Goal: Task Accomplishment & Management: Use online tool/utility

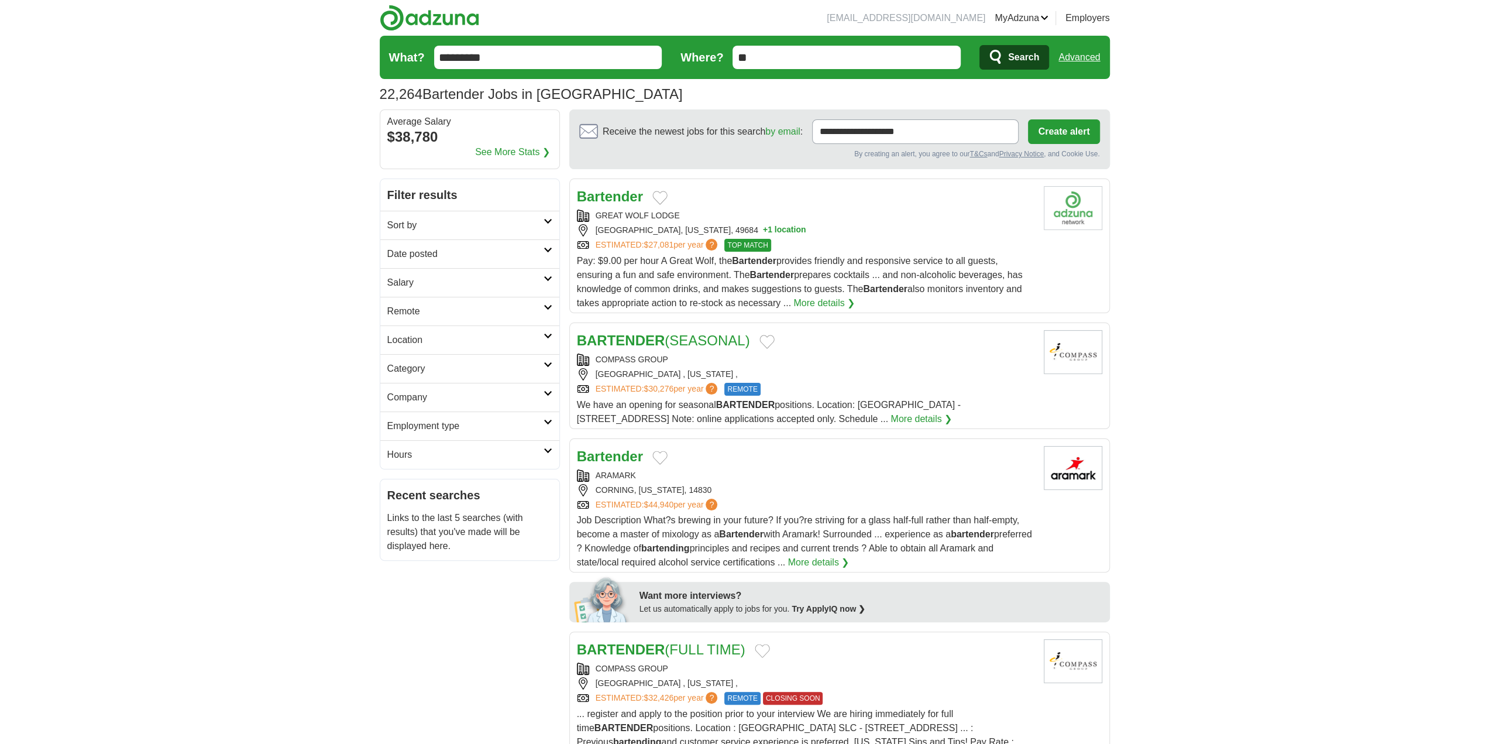
click at [825, 60] on input "**" at bounding box center [847, 57] width 228 height 23
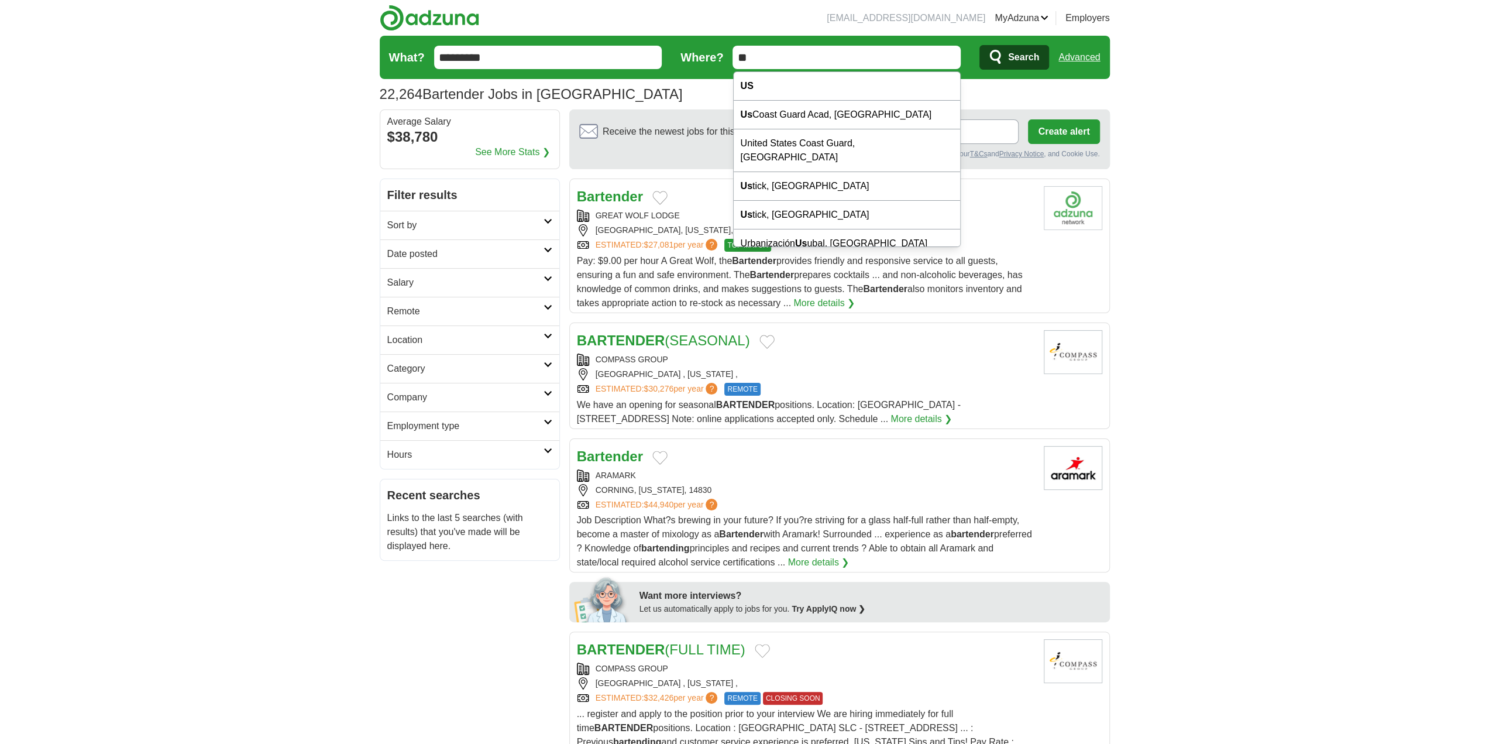
drag, startPoint x: 828, startPoint y: 60, endPoint x: 417, endPoint y: 53, distance: 411.4
click at [417, 53] on form "What? ********* Where? ** Search Advanced" at bounding box center [745, 57] width 730 height 43
click at [798, 83] on div "Atl anta, GA" at bounding box center [847, 86] width 227 height 29
type input "**********"
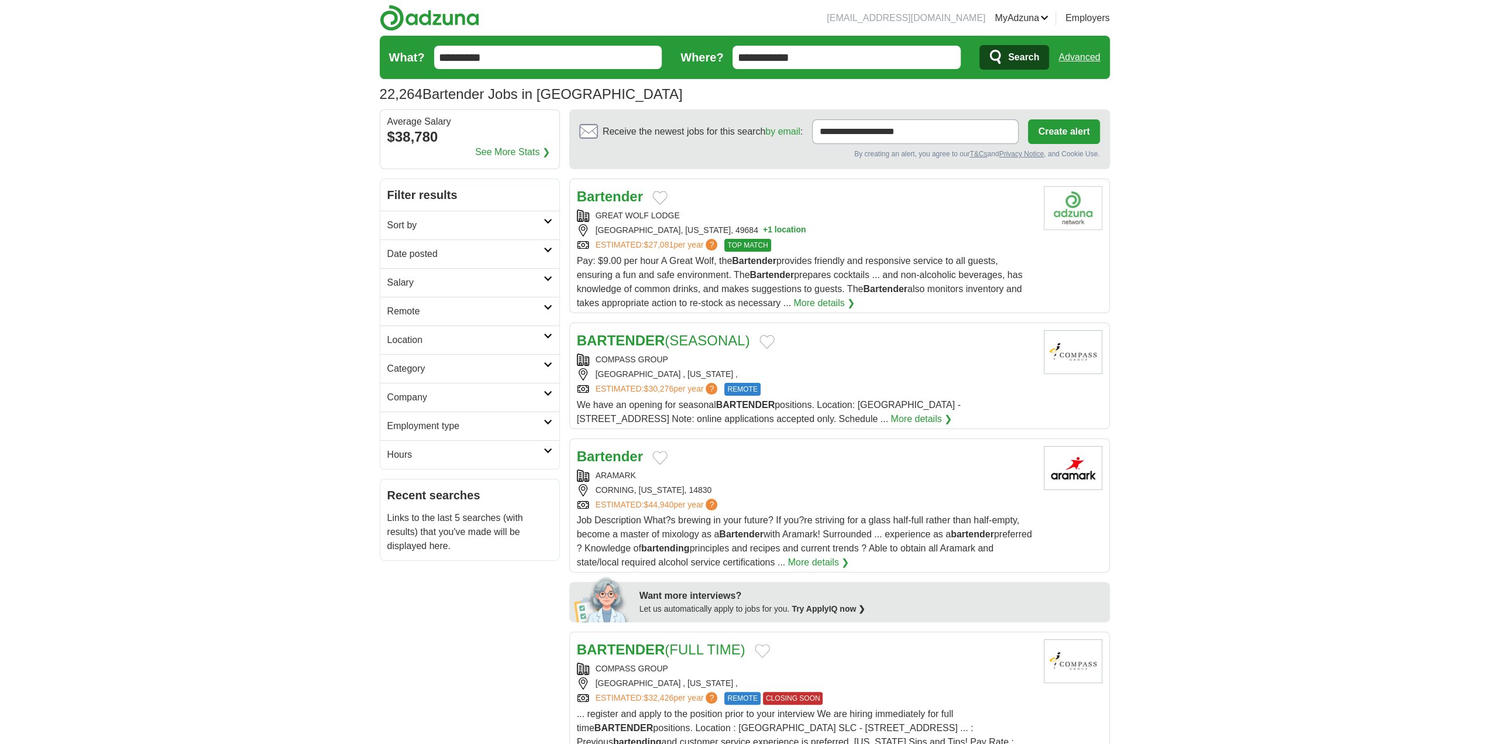
click at [1013, 51] on span "Search" at bounding box center [1023, 57] width 31 height 23
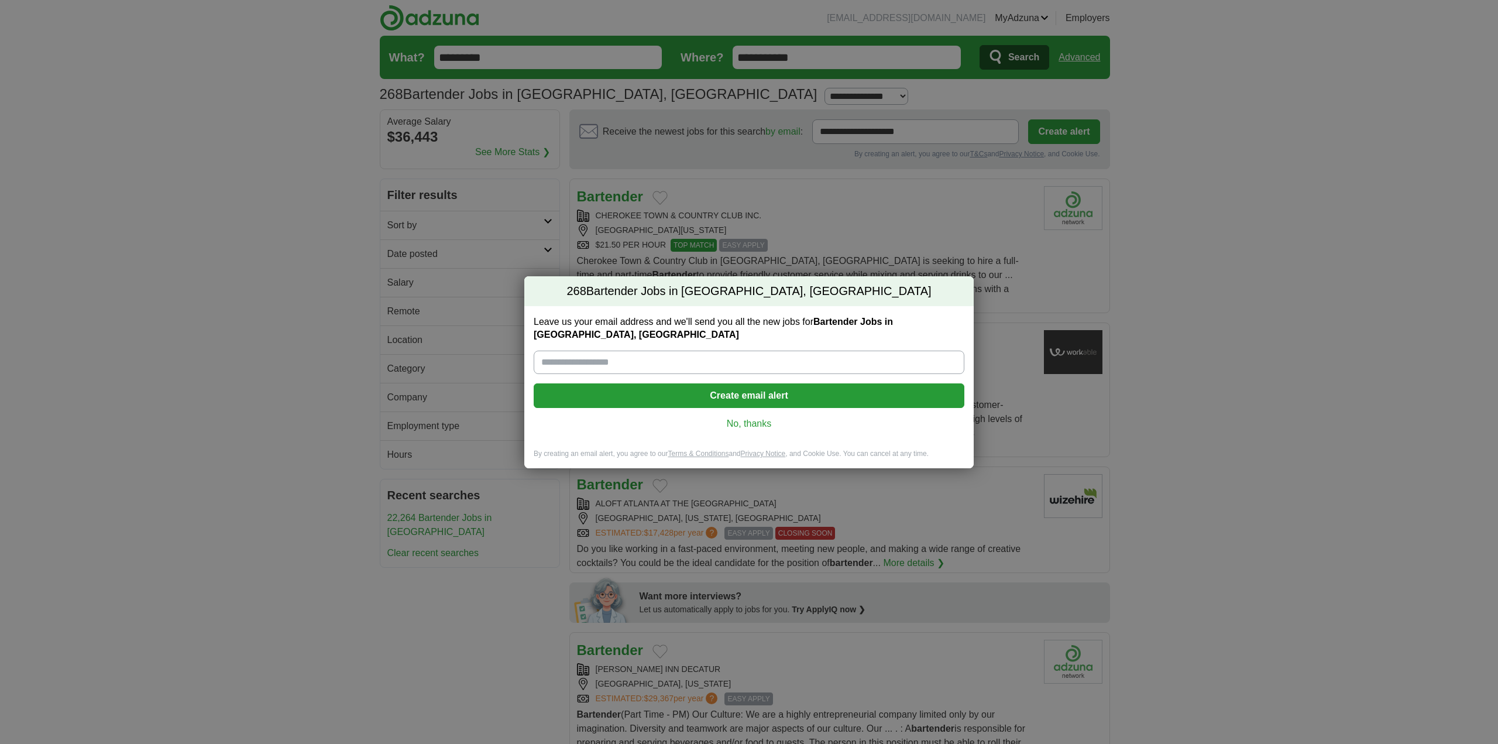
click at [744, 417] on link "No, thanks" at bounding box center [749, 423] width 412 height 13
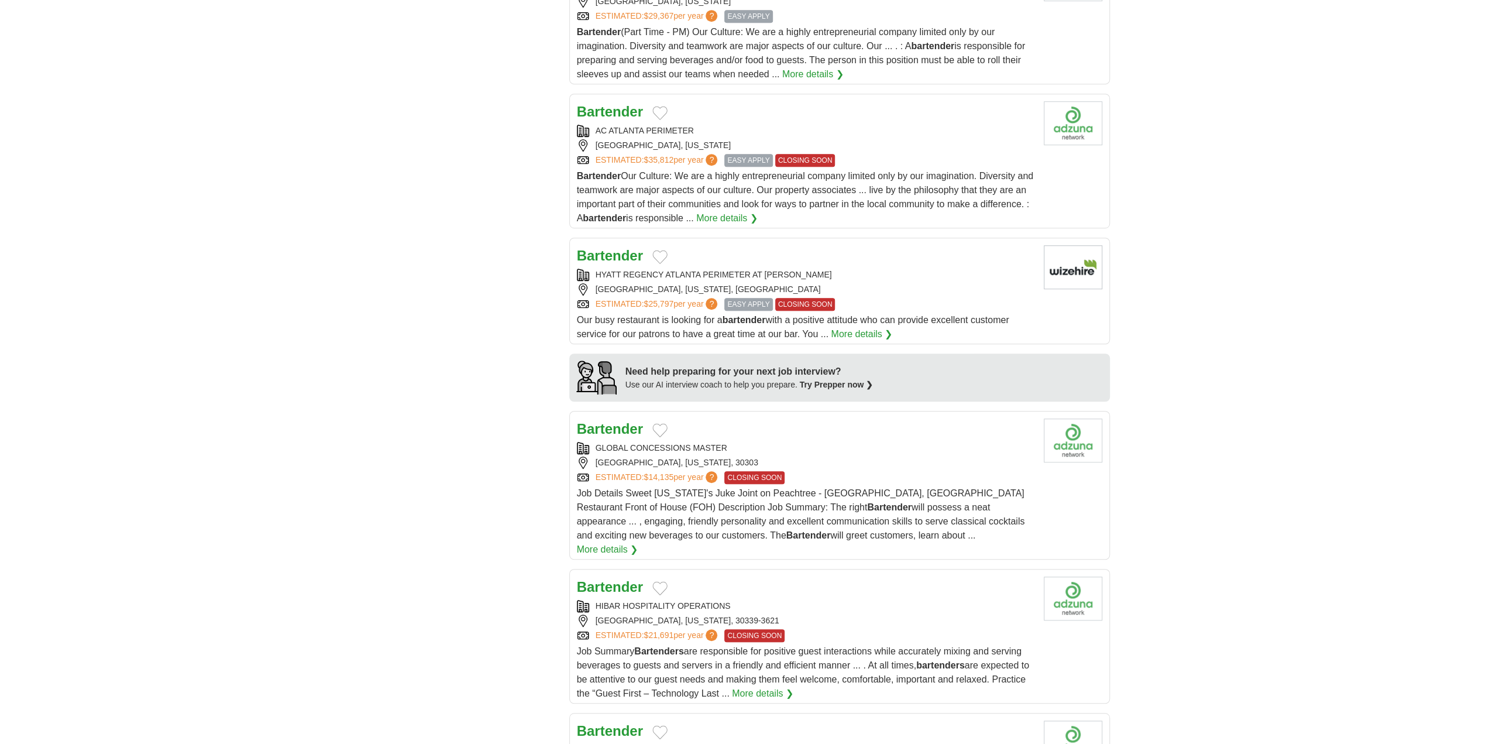
scroll to position [682, 0]
drag, startPoint x: 734, startPoint y: 436, endPoint x: 878, endPoint y: 442, distance: 144.1
click at [874, 442] on div "GLOBAL CONCESSIONS MASTER" at bounding box center [806, 448] width 458 height 12
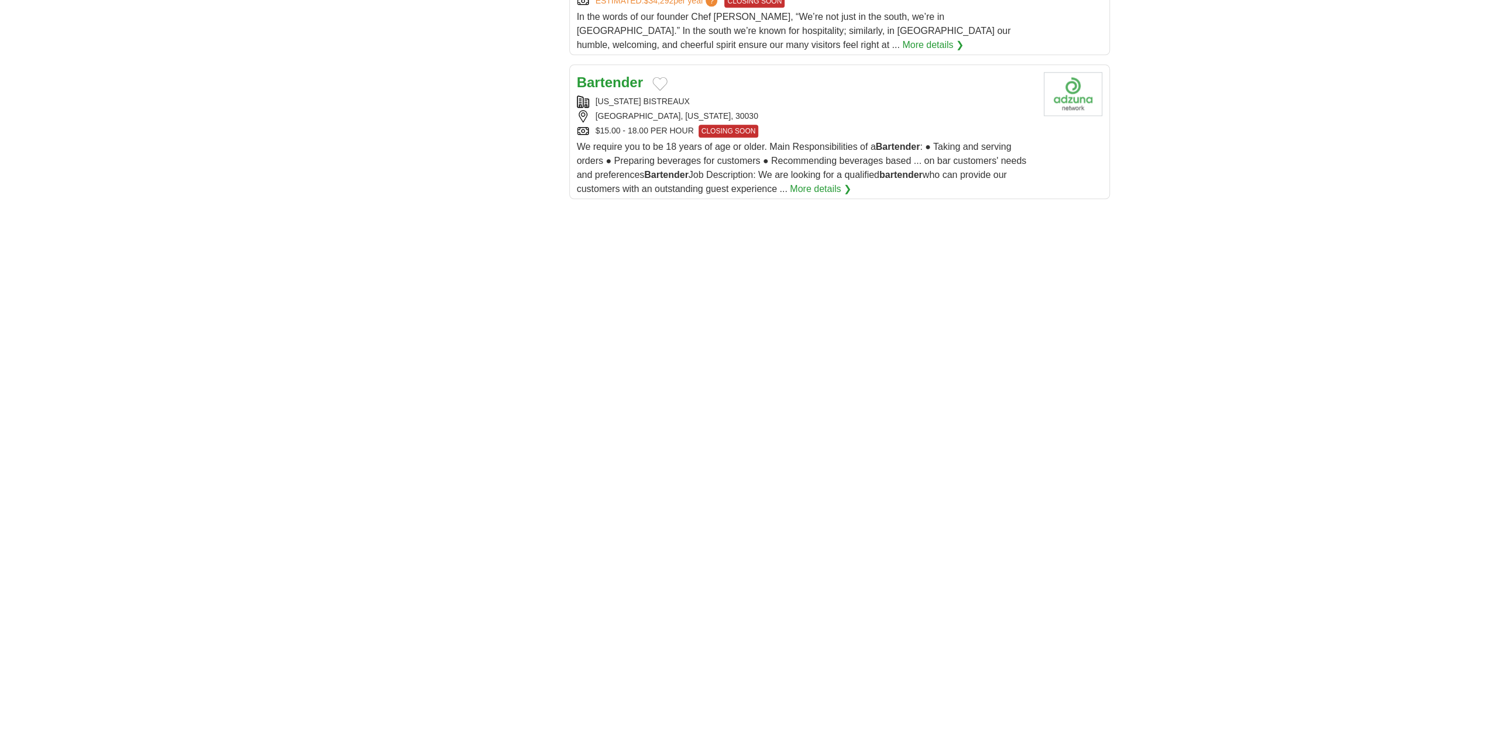
scroll to position [1852, 0]
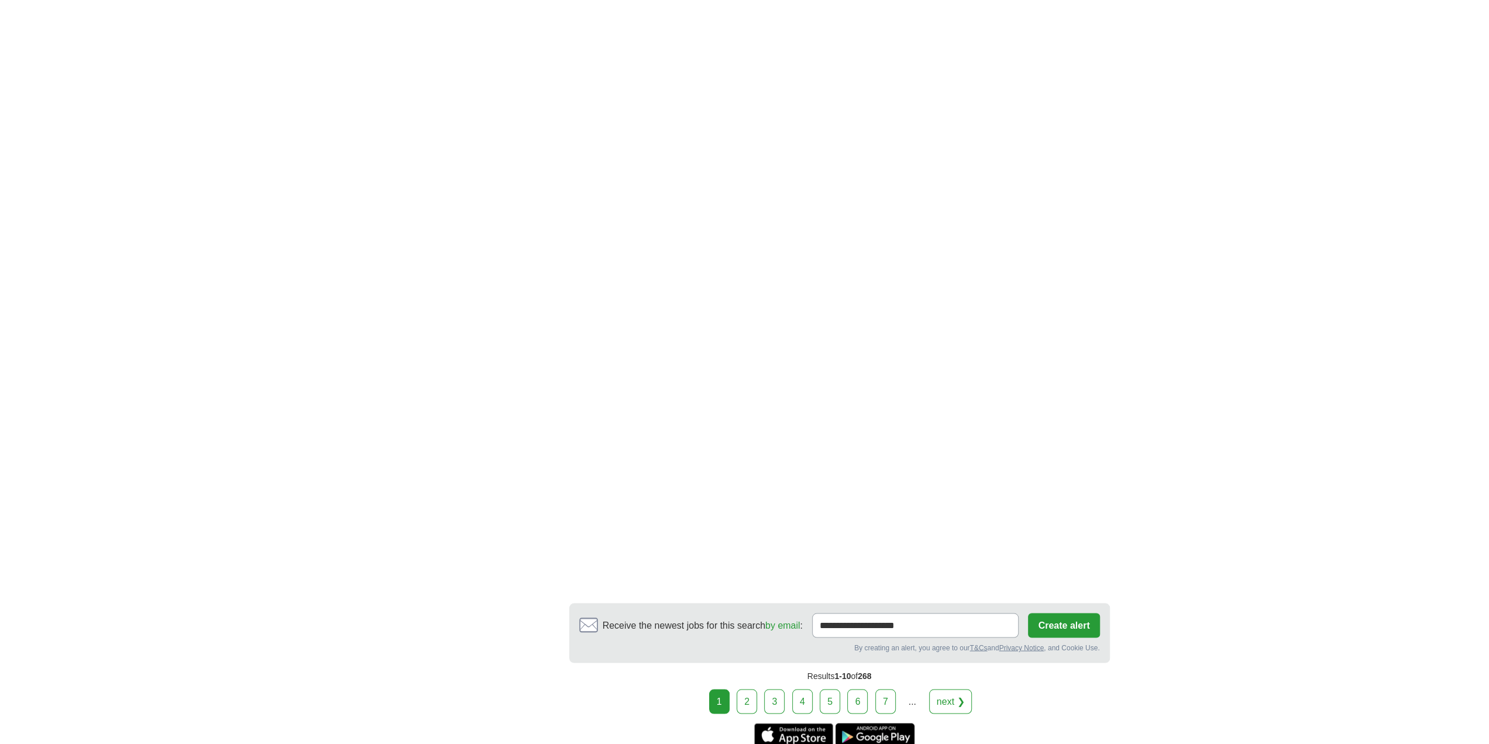
click at [747, 689] on link "2" at bounding box center [747, 701] width 20 height 25
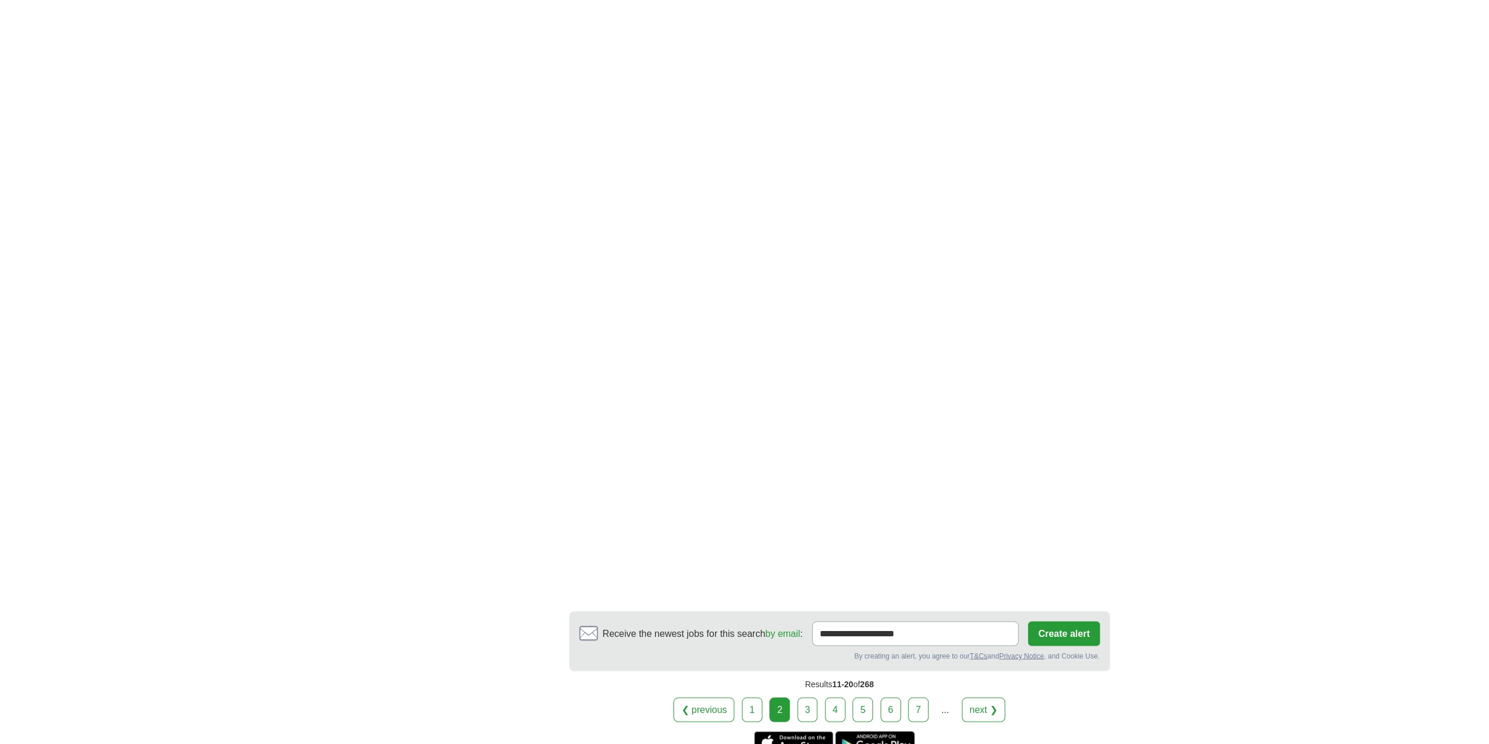
scroll to position [1755, 0]
click at [810, 696] on link "3" at bounding box center [807, 708] width 20 height 25
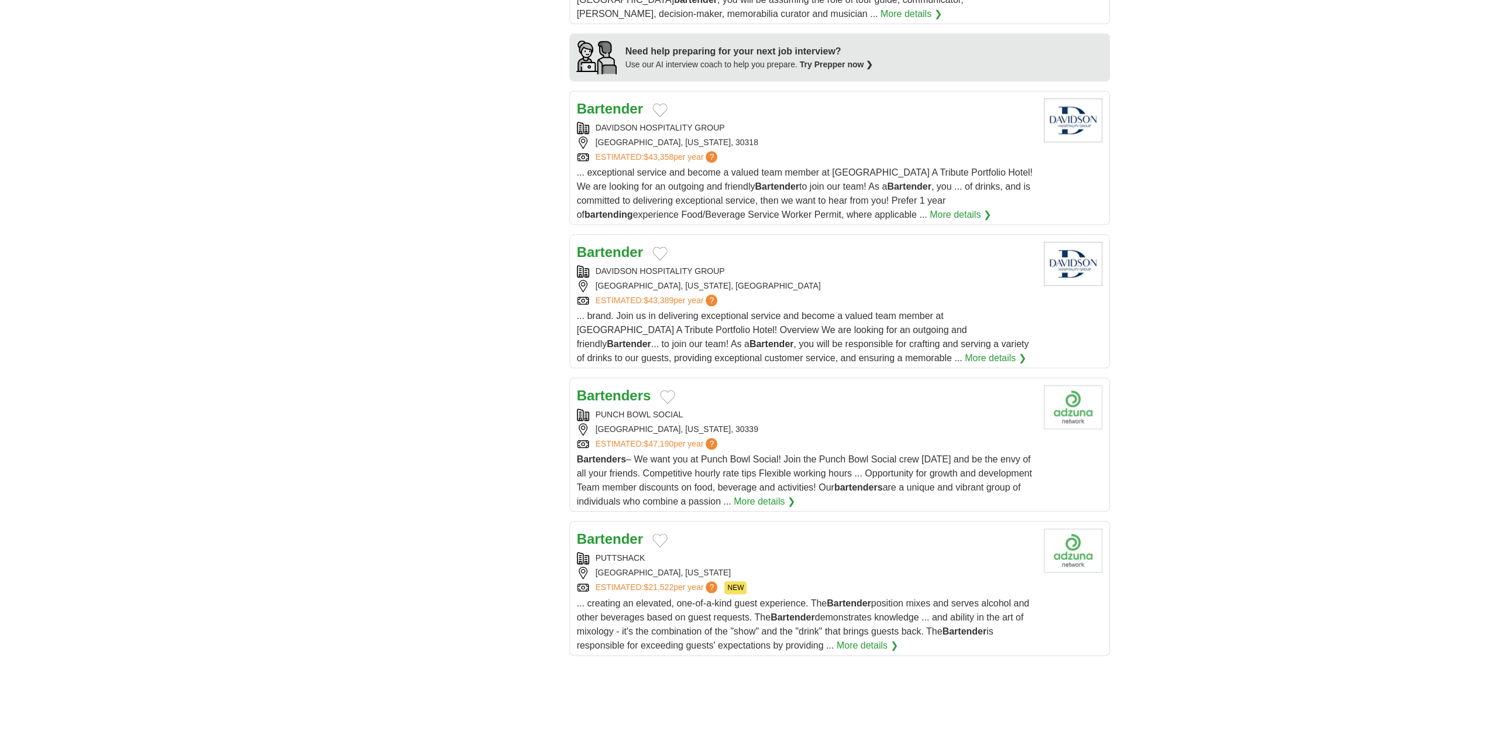
scroll to position [1072, 0]
click at [871, 407] on div "PUNCH BOWL SOCIAL ATLANTA, GEORGIA, 30339 ESTIMATED: $47,190 per year ?" at bounding box center [806, 428] width 458 height 42
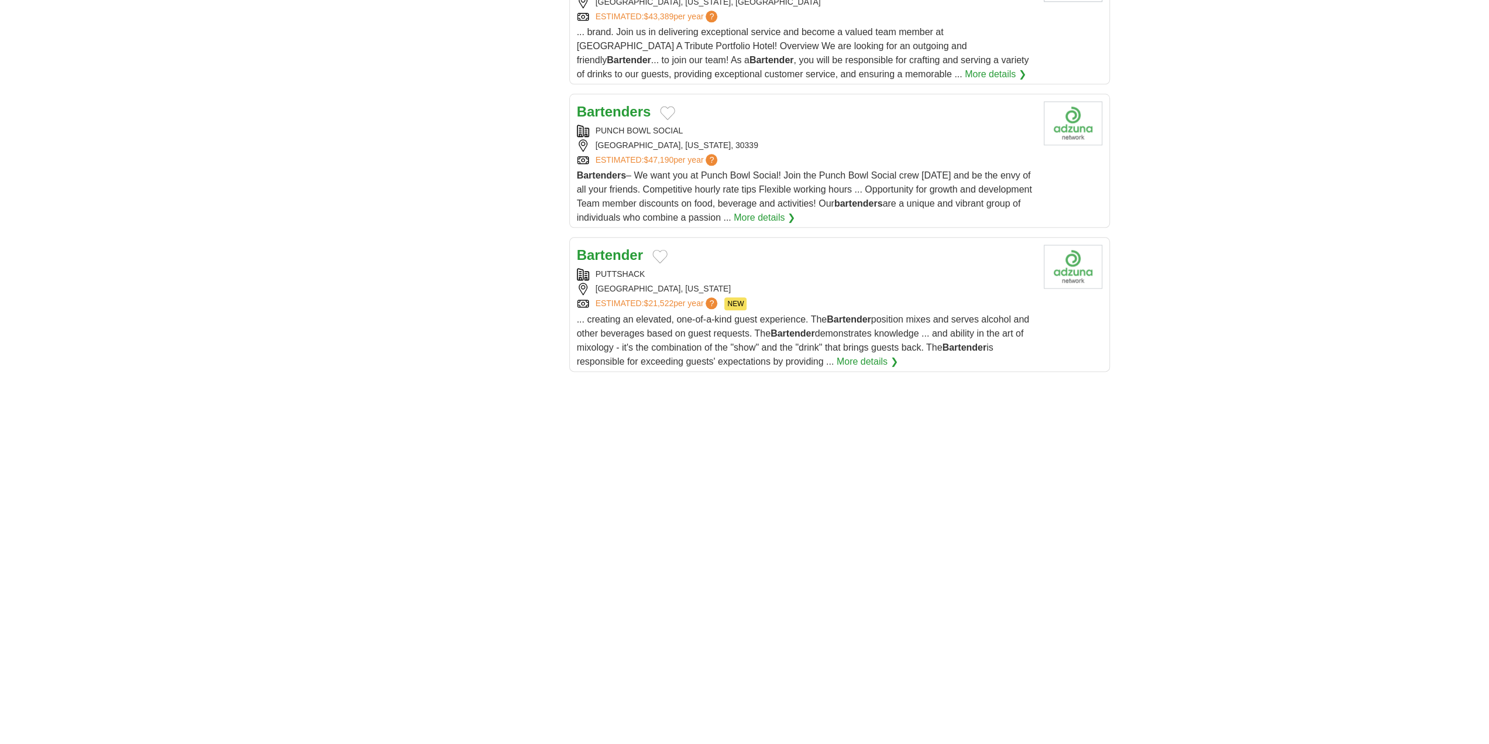
scroll to position [1755, 0]
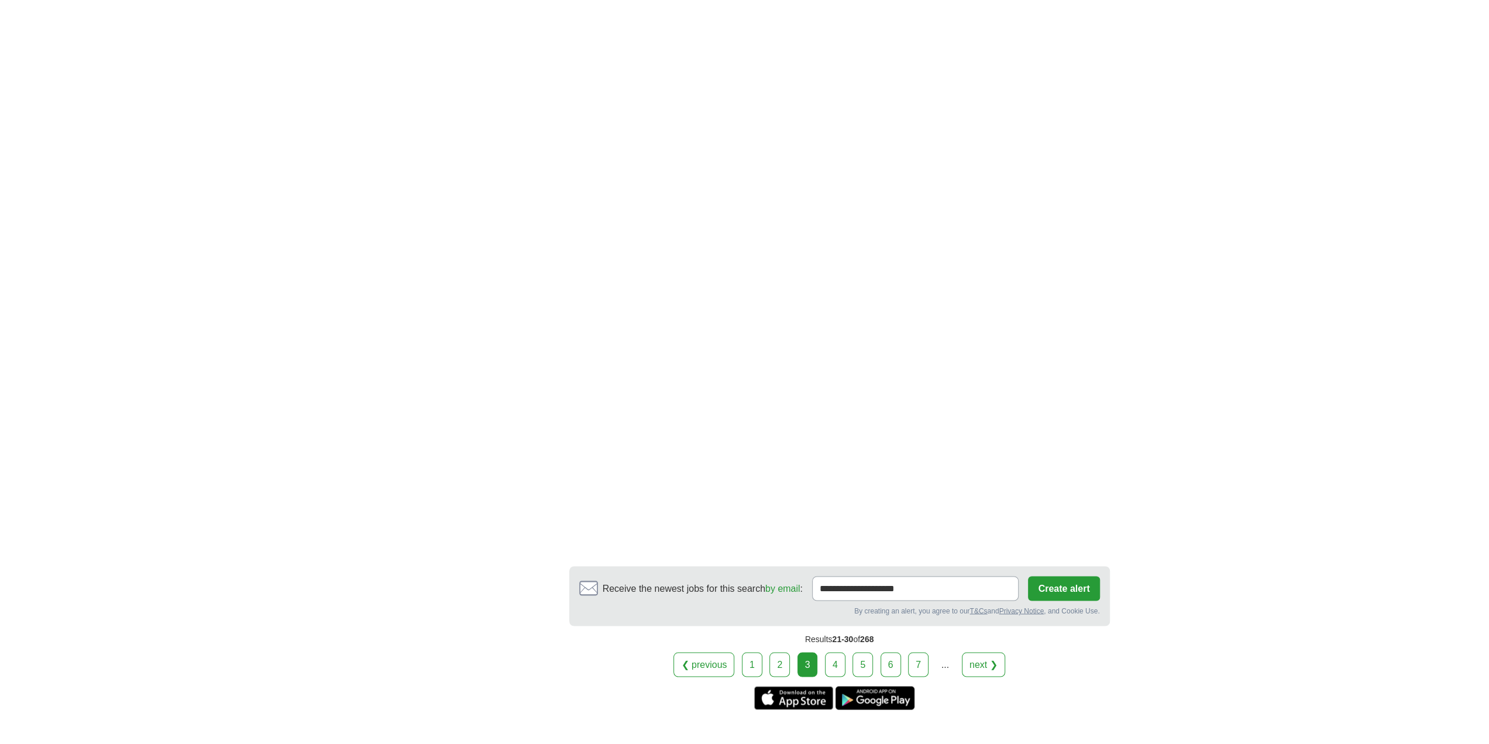
click at [839, 652] on link "4" at bounding box center [835, 664] width 20 height 25
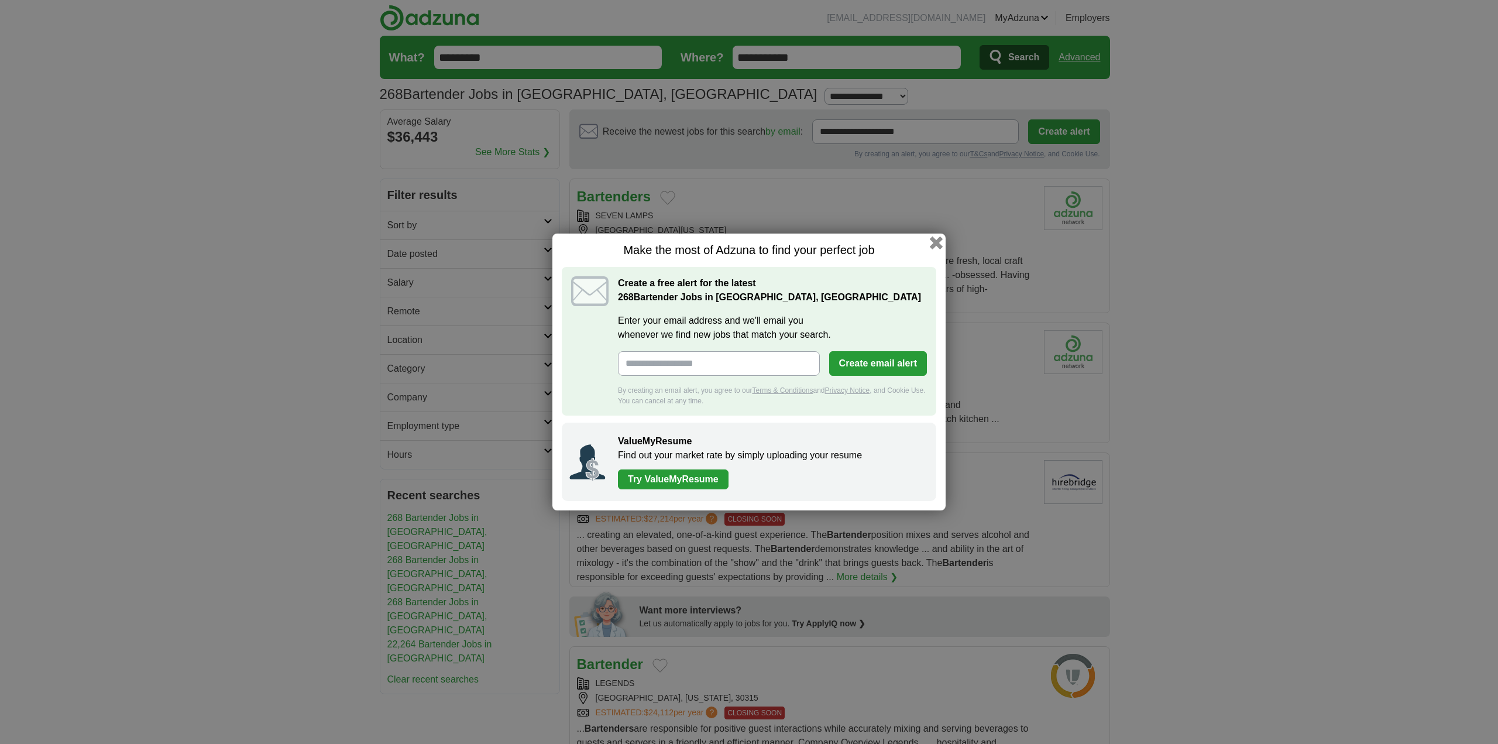
click at [935, 242] on button "button" at bounding box center [936, 242] width 13 height 13
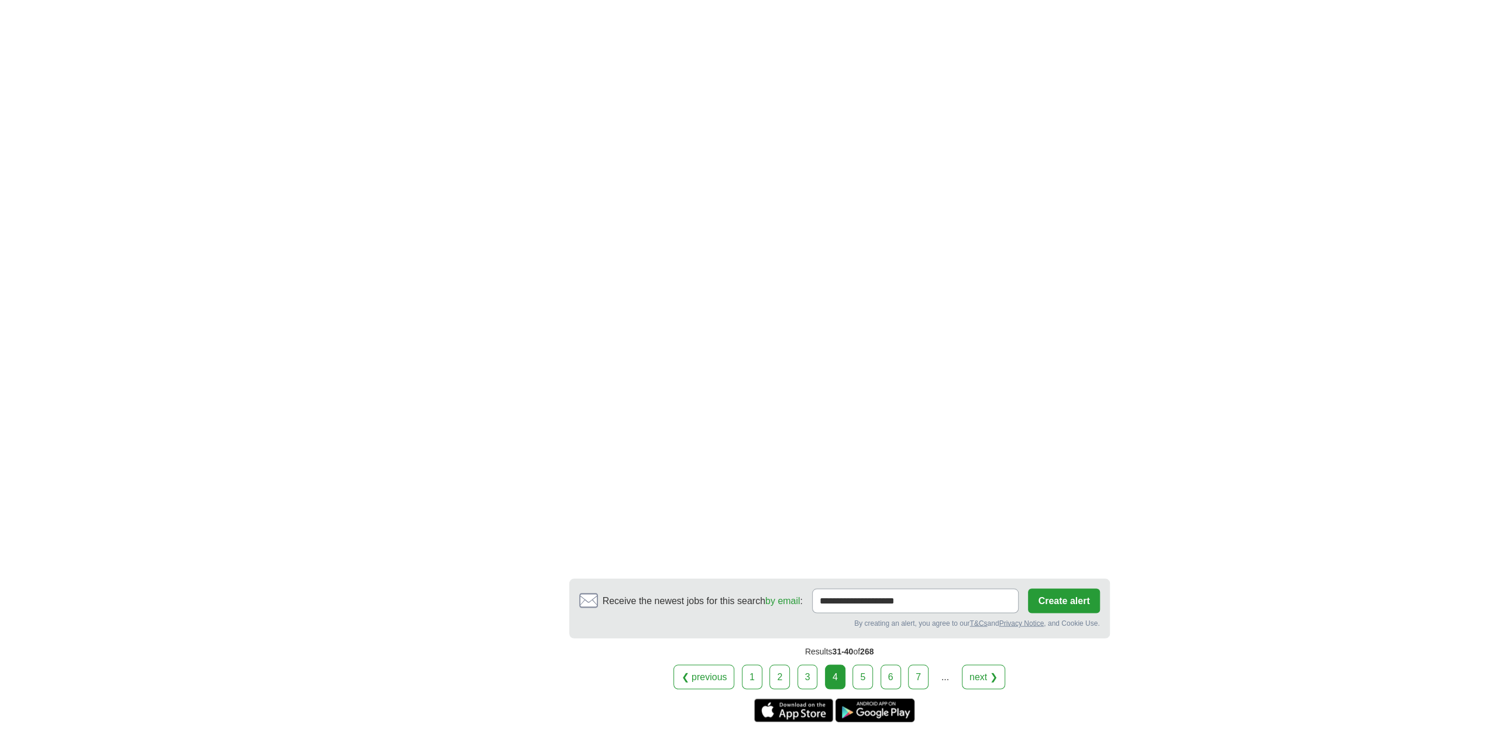
scroll to position [2017, 0]
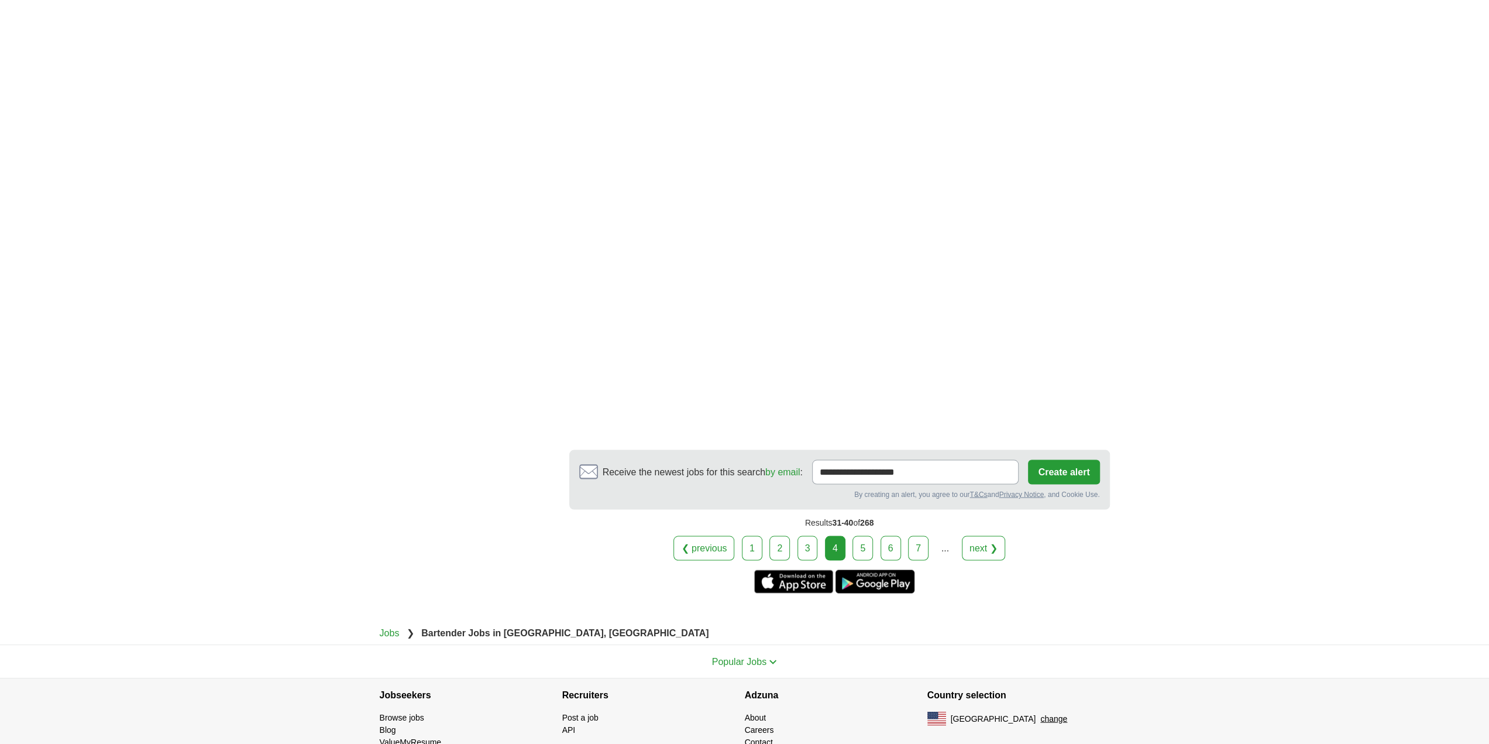
click at [859, 535] on link "5" at bounding box center [862, 547] width 20 height 25
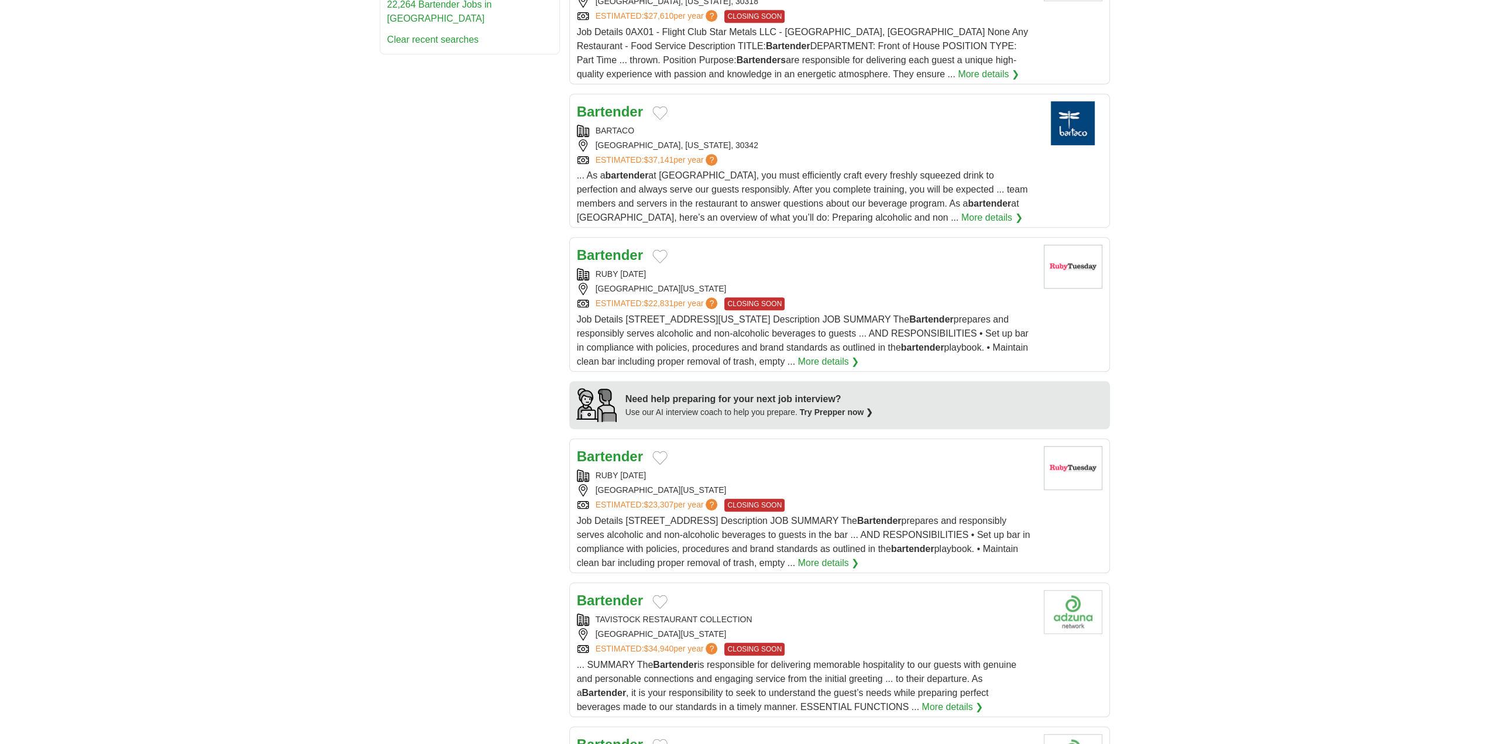
scroll to position [682, 0]
